Goal: Task Accomplishment & Management: Use online tool/utility

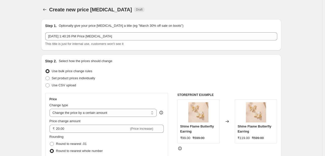
select select "by"
select select "no_change"
select select "collection"
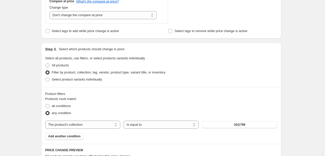
scroll to position [227, 0]
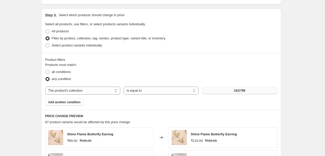
click at [230, 91] on button "10@799" at bounding box center [239, 90] width 75 height 7
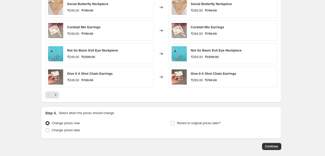
scroll to position [405, 0]
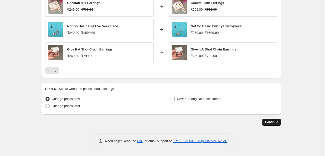
click at [275, 123] on span "Continue" at bounding box center [271, 122] width 13 height 4
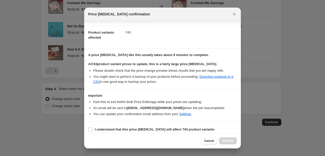
scroll to position [53, 0]
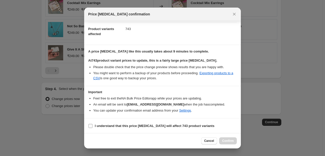
click at [91, 128] on label "I understand that this price [MEDICAL_DATA] will affect 743 product variants" at bounding box center [151, 126] width 126 height 7
click at [91, 128] on input "I understand that this price [MEDICAL_DATA] will affect 743 product variants" at bounding box center [90, 126] width 4 height 4
checkbox input "true"
click at [230, 140] on span "Confirm" at bounding box center [228, 141] width 12 height 4
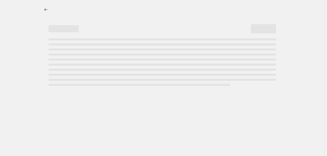
select select "by"
select select "no_change"
select select "collection"
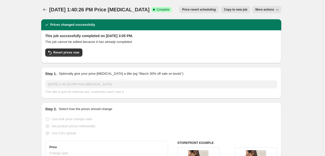
click at [276, 9] on icon "button" at bounding box center [277, 9] width 5 height 5
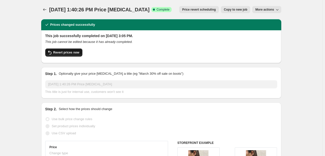
click at [59, 52] on span "Revert prices now" at bounding box center [66, 53] width 26 height 4
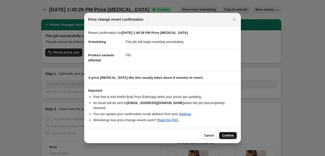
click at [224, 134] on span "Confirm" at bounding box center [228, 136] width 12 height 4
